Goal: Transaction & Acquisition: Purchase product/service

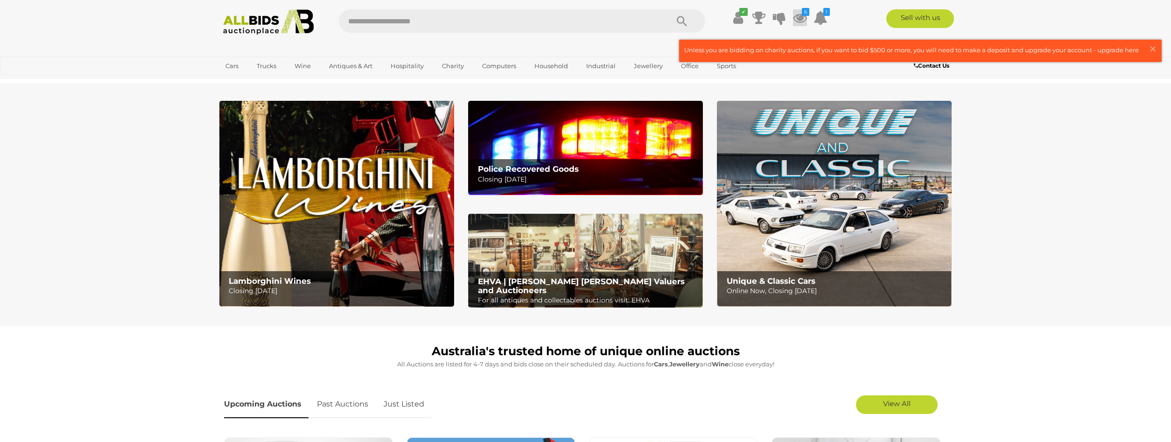
click at [796, 16] on icon at bounding box center [800, 17] width 14 height 17
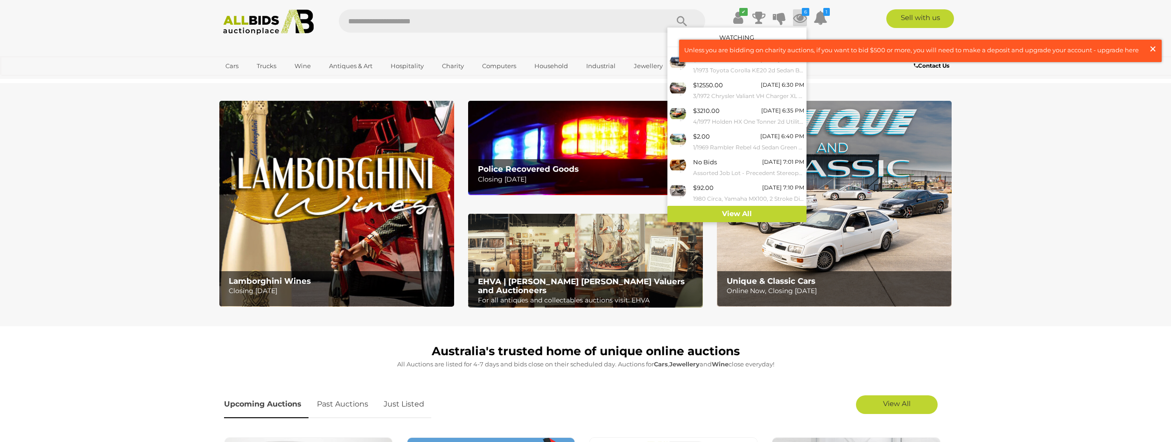
click at [1154, 49] on span "×" at bounding box center [1153, 49] width 8 height 18
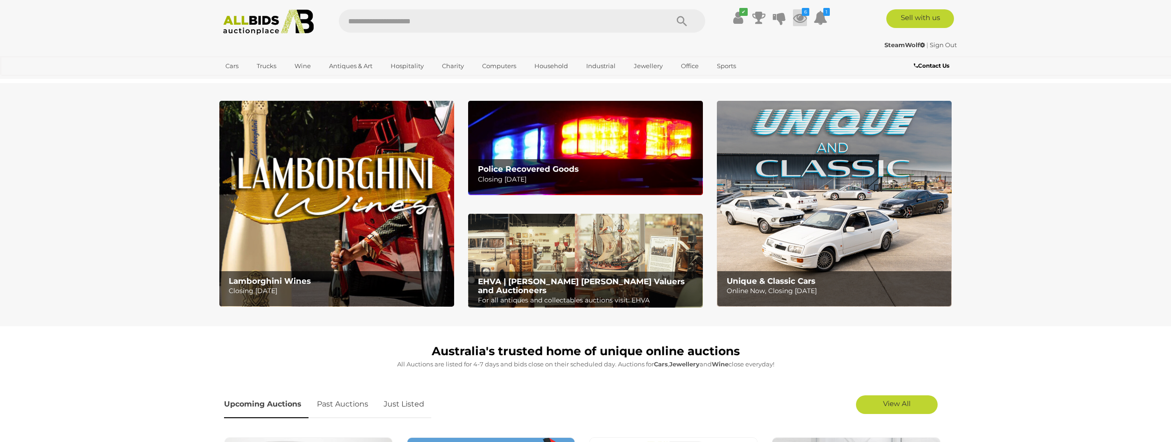
click at [798, 19] on icon at bounding box center [800, 17] width 14 height 17
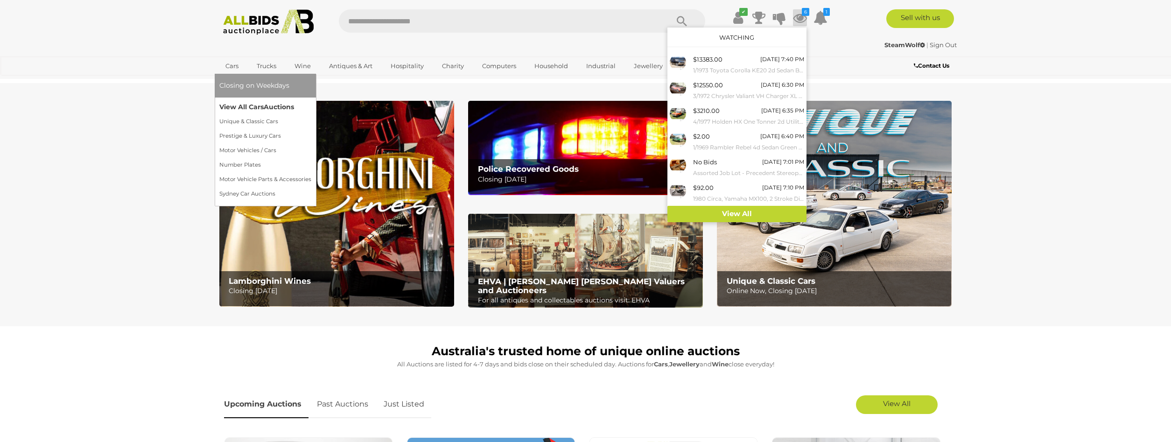
click at [239, 109] on link "View All Cars Auctions" at bounding box center [265, 107] width 92 height 14
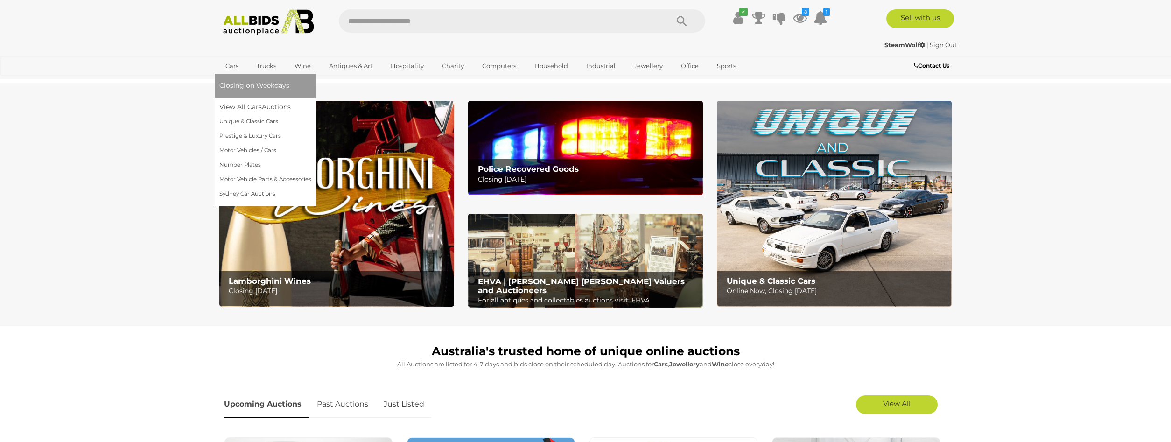
click at [232, 65] on link "Cars" at bounding box center [231, 65] width 25 height 15
click at [272, 174] on link "Motor Vehicle Parts & Accessories" at bounding box center [267, 179] width 97 height 14
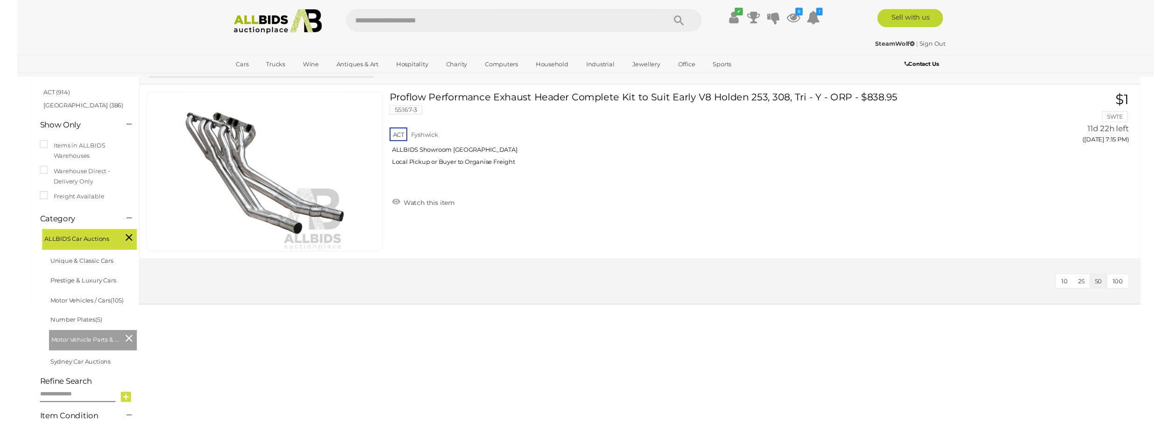
scroll to position [95, 0]
